Goal: Find specific page/section: Find specific page/section

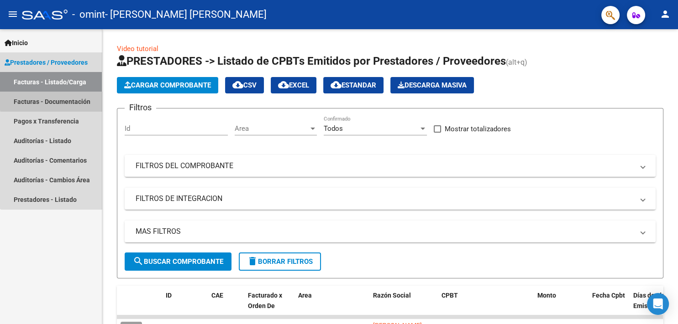
click at [58, 98] on link "Facturas - Documentación" at bounding box center [51, 102] width 102 height 20
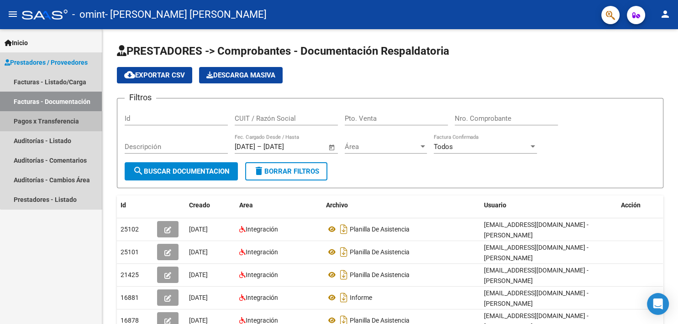
click at [60, 121] on link "Pagos x Transferencia" at bounding box center [51, 121] width 102 height 20
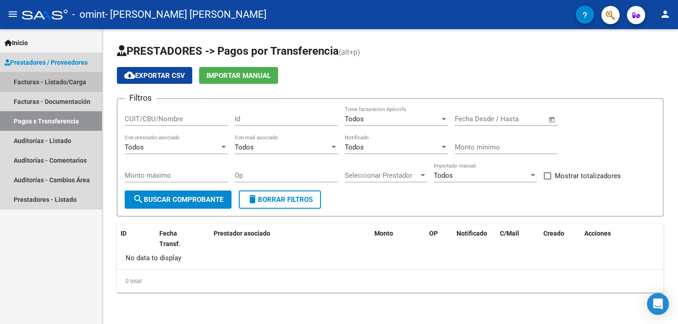
click at [54, 76] on link "Facturas - Listado/Carga" at bounding box center [51, 82] width 102 height 20
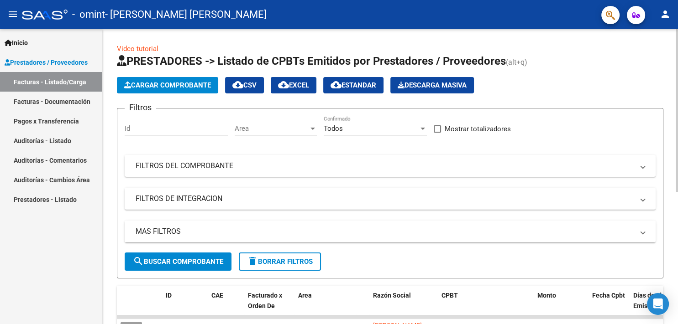
scroll to position [239, 0]
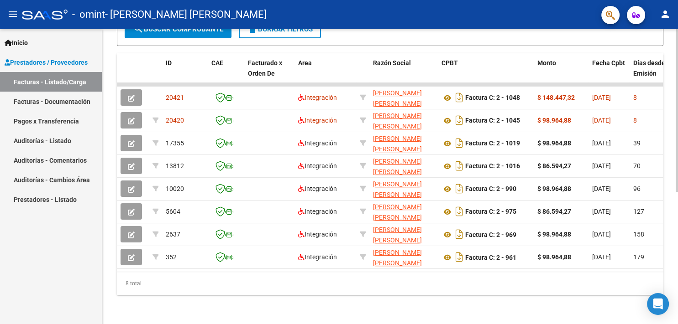
click at [676, 207] on div at bounding box center [676, 176] width 2 height 295
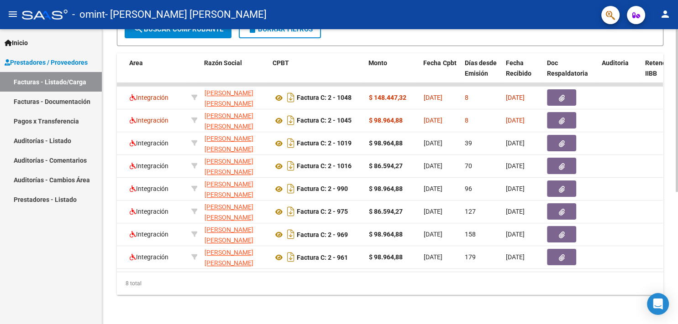
drag, startPoint x: 656, startPoint y: 269, endPoint x: 649, endPoint y: 271, distance: 7.1
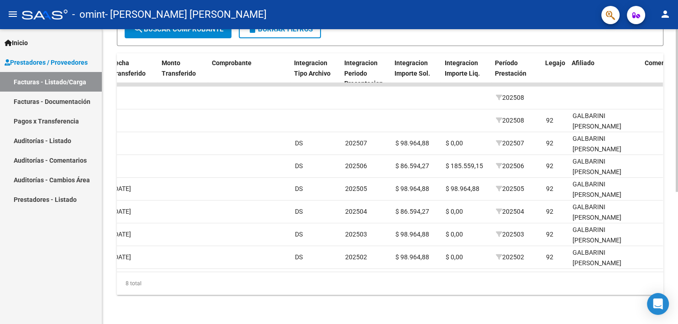
scroll to position [0, 811]
drag, startPoint x: 656, startPoint y: 270, endPoint x: 645, endPoint y: 269, distance: 10.5
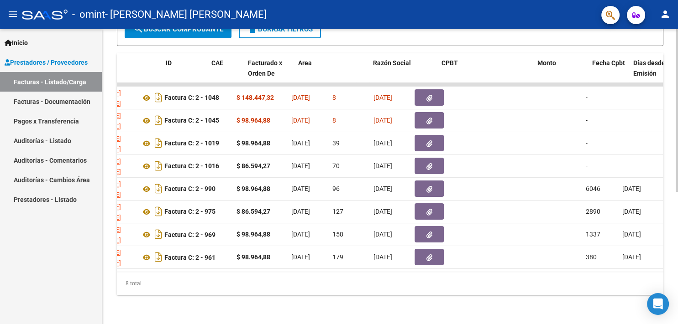
scroll to position [0, 0]
